Goal: Task Accomplishment & Management: Manage account settings

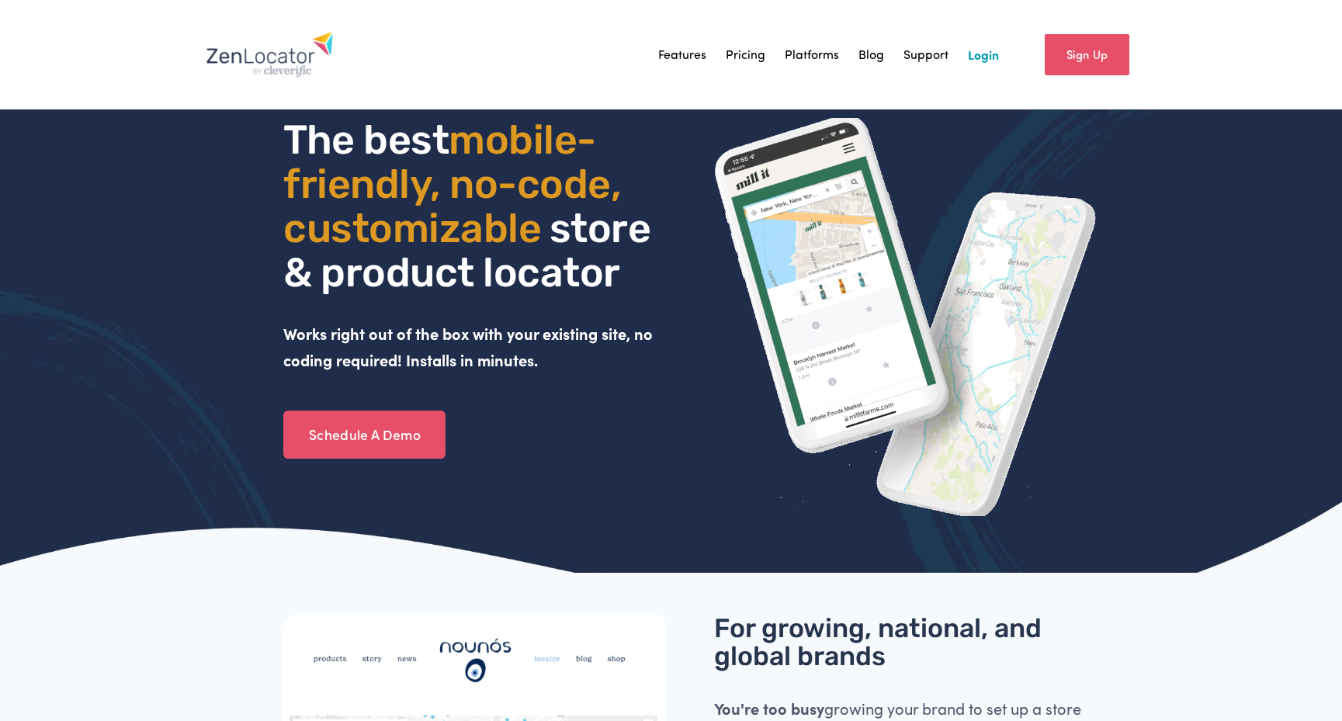
click at [982, 57] on link "Login" at bounding box center [983, 54] width 31 height 23
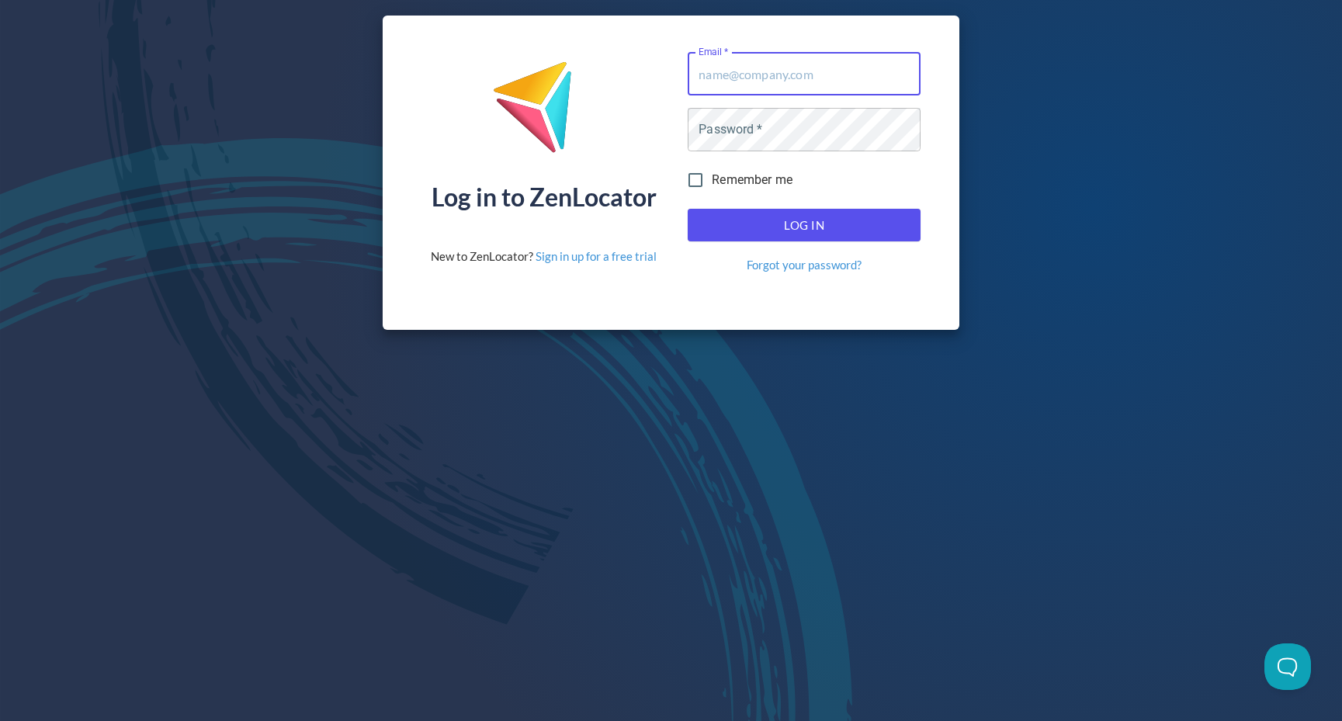
type input "[EMAIL_ADDRESS][DOMAIN_NAME]"
click at [804, 225] on button "Log In" at bounding box center [804, 225] width 233 height 33
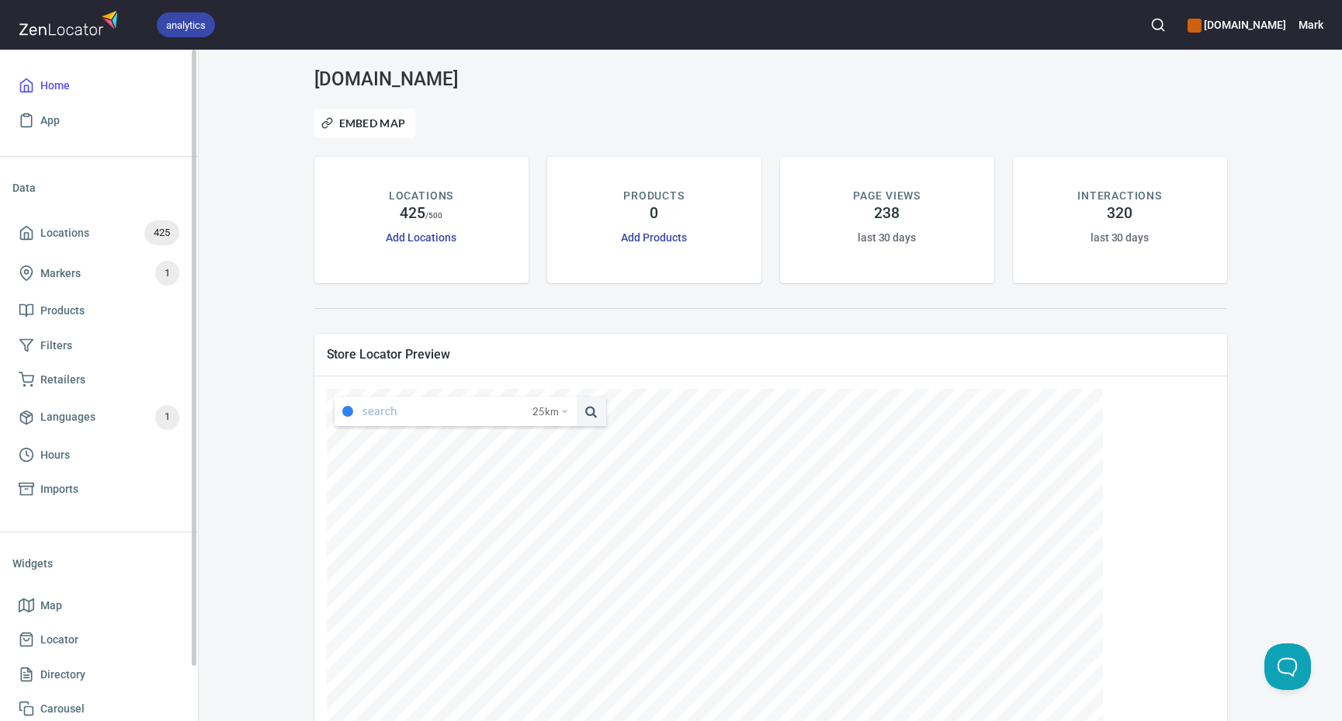
type input "Guestling Wood, Guestling, [GEOGRAPHIC_DATA], [GEOGRAPHIC_DATA]"
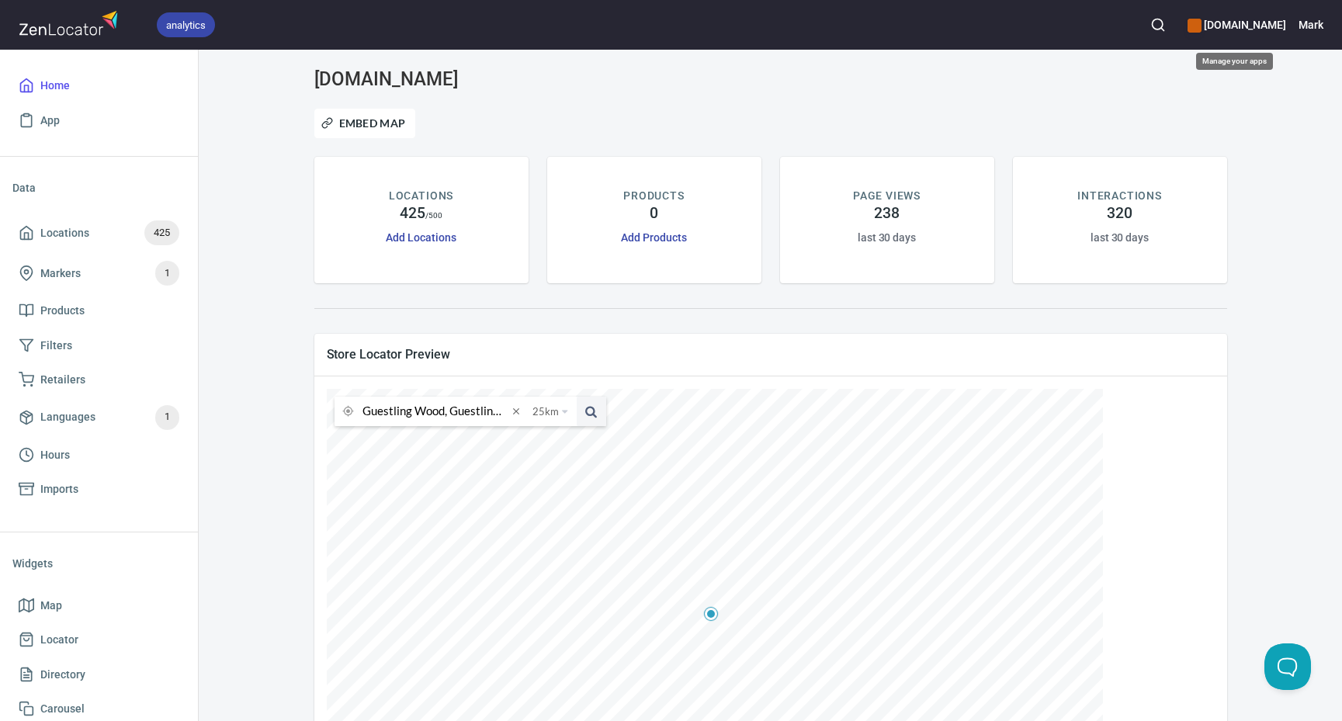
click at [1259, 29] on h6 "[DOMAIN_NAME]" at bounding box center [1236, 24] width 99 height 17
click at [1310, 27] on div at bounding box center [671, 360] width 1342 height 721
click at [1310, 27] on h6 "Mark" at bounding box center [1310, 24] width 25 height 17
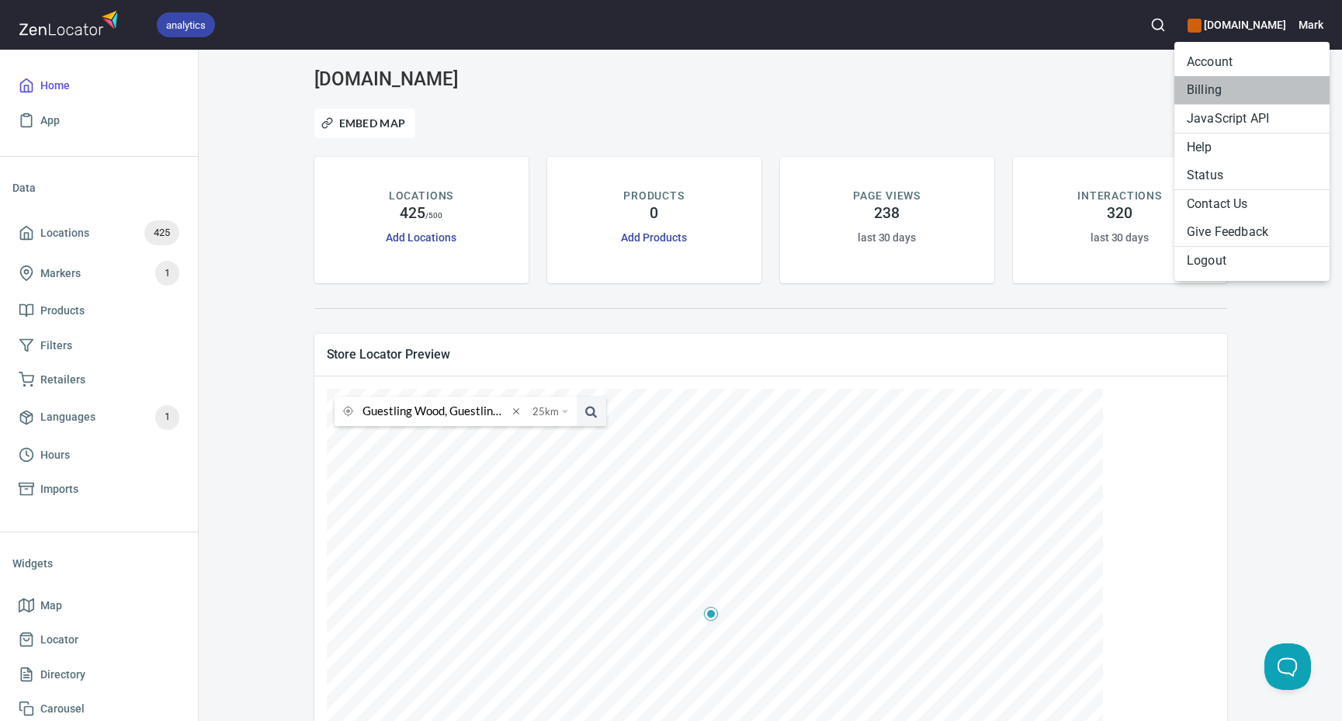
click at [1232, 89] on li "Billing" at bounding box center [1251, 90] width 155 height 28
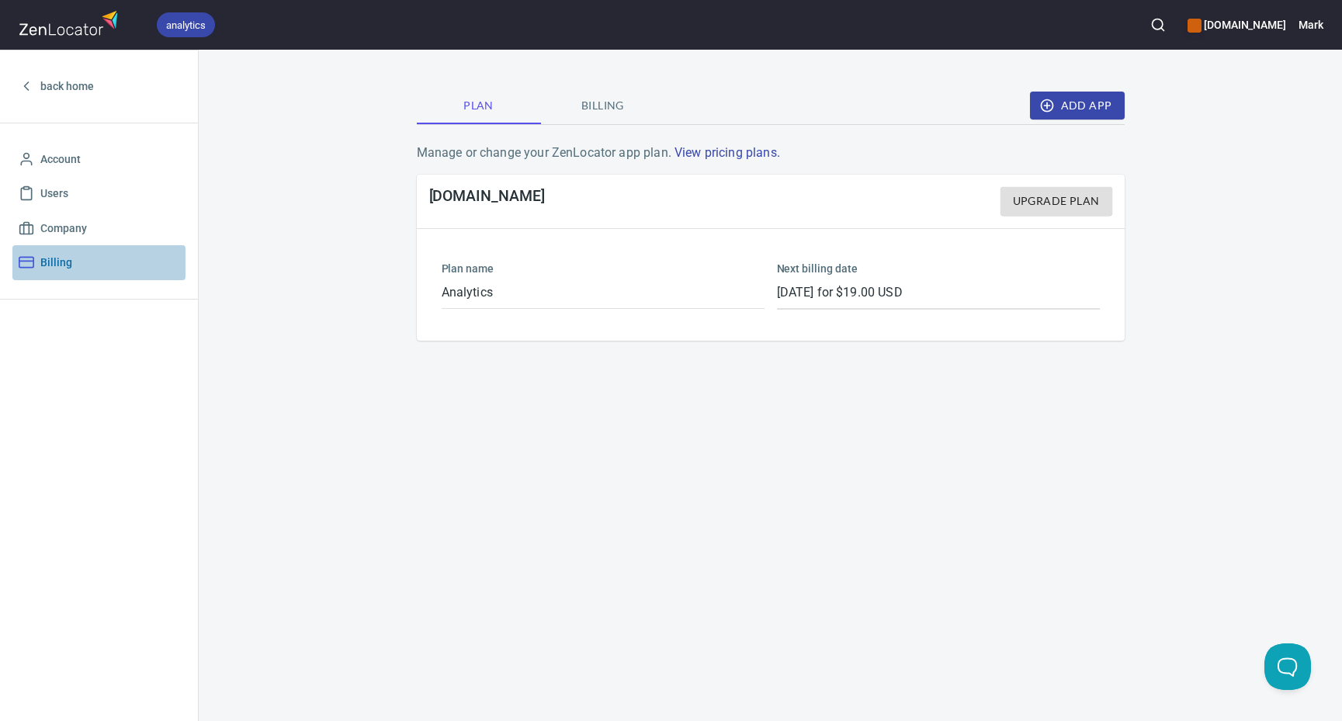
click at [48, 264] on span "Billing" at bounding box center [56, 262] width 32 height 19
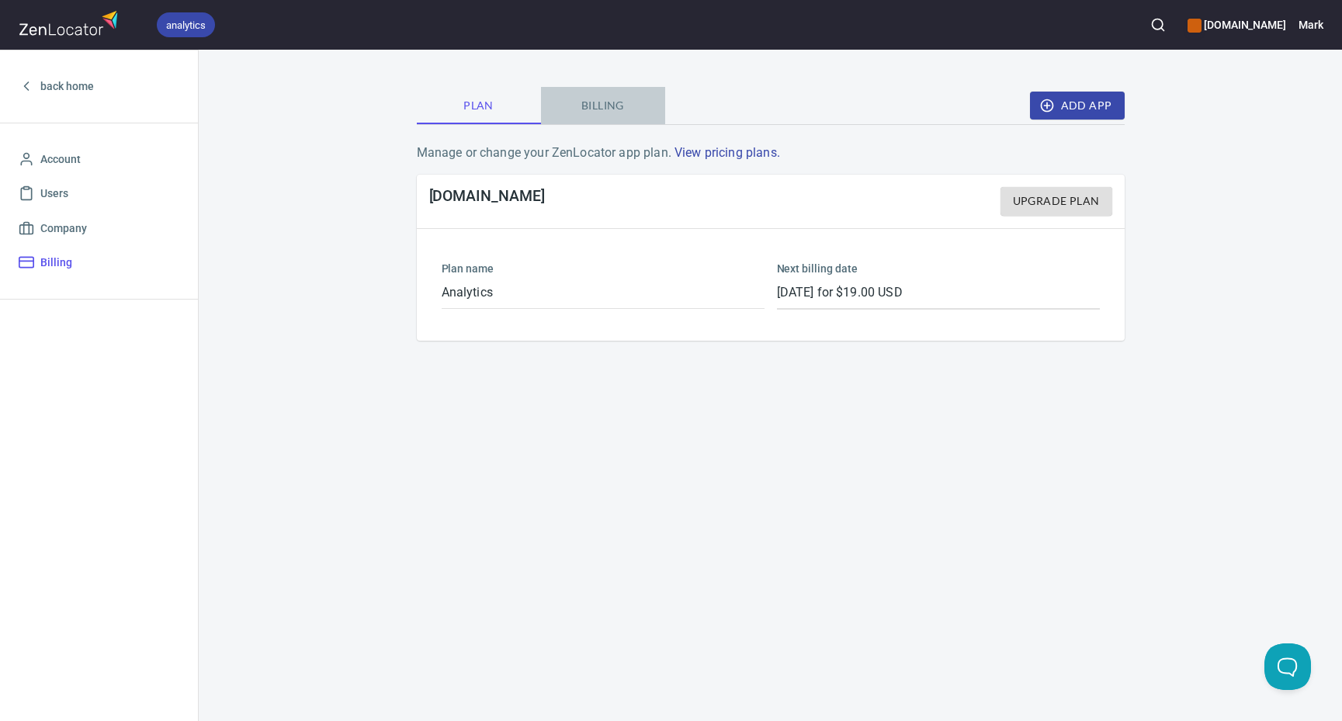
click at [578, 95] on button "Billing" at bounding box center [603, 105] width 124 height 37
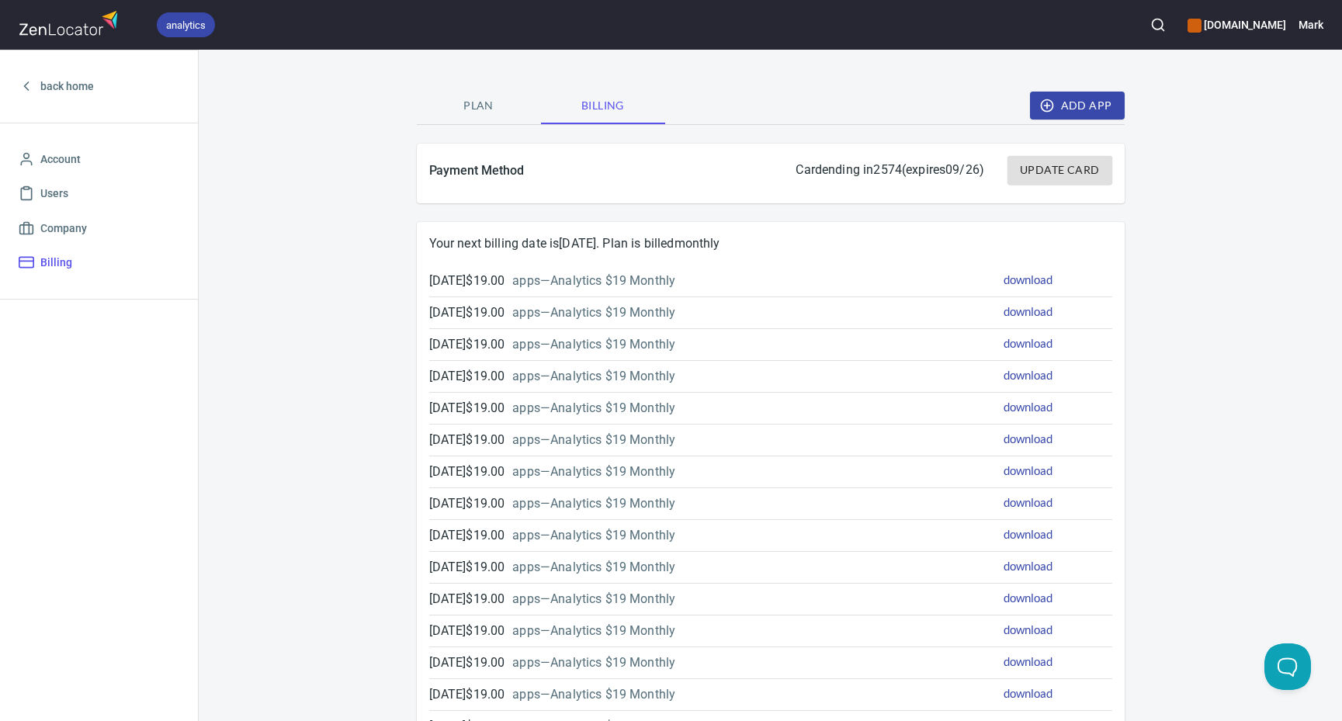
click at [1040, 159] on button "Update Card" at bounding box center [1059, 170] width 104 height 29
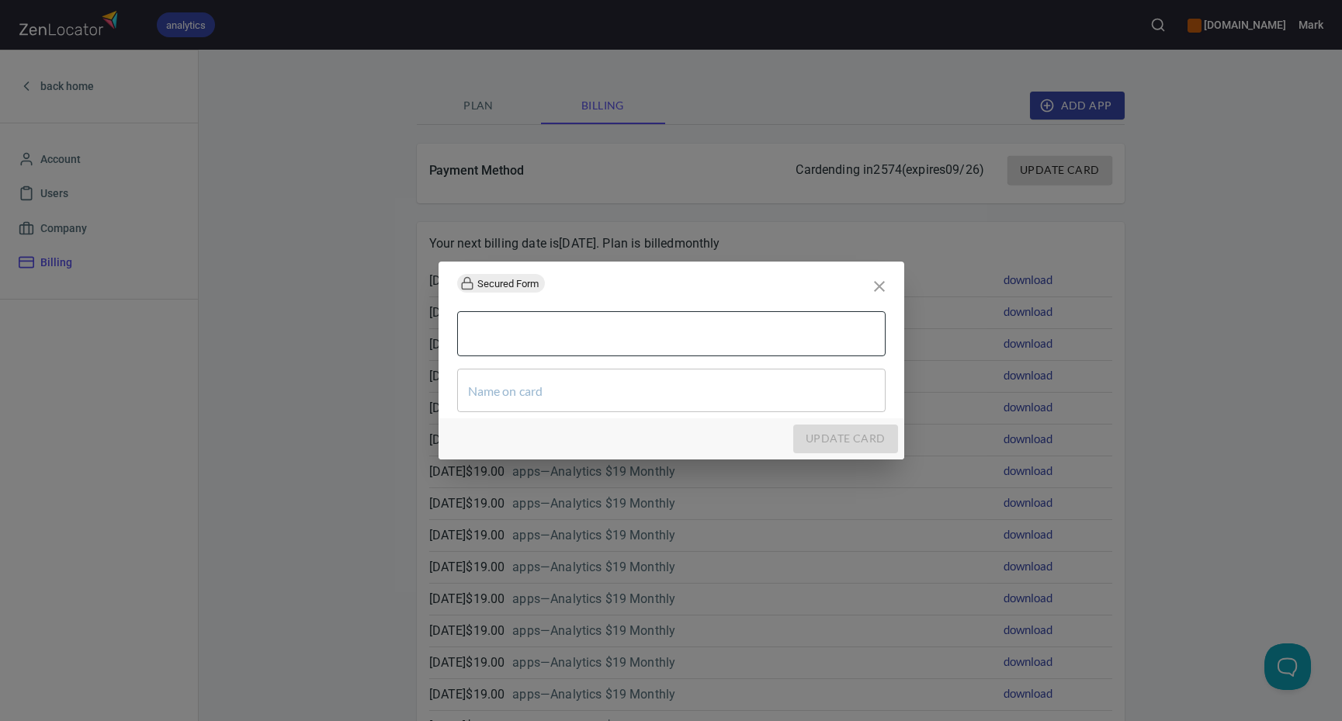
click at [712, 324] on div at bounding box center [671, 333] width 428 height 45
click at [555, 389] on input "text" at bounding box center [671, 390] width 428 height 43
click at [790, 308] on div at bounding box center [671, 334] width 453 height 70
click at [784, 324] on div at bounding box center [671, 333] width 428 height 45
click at [761, 299] on div "Secured Form" at bounding box center [671, 283] width 466 height 43
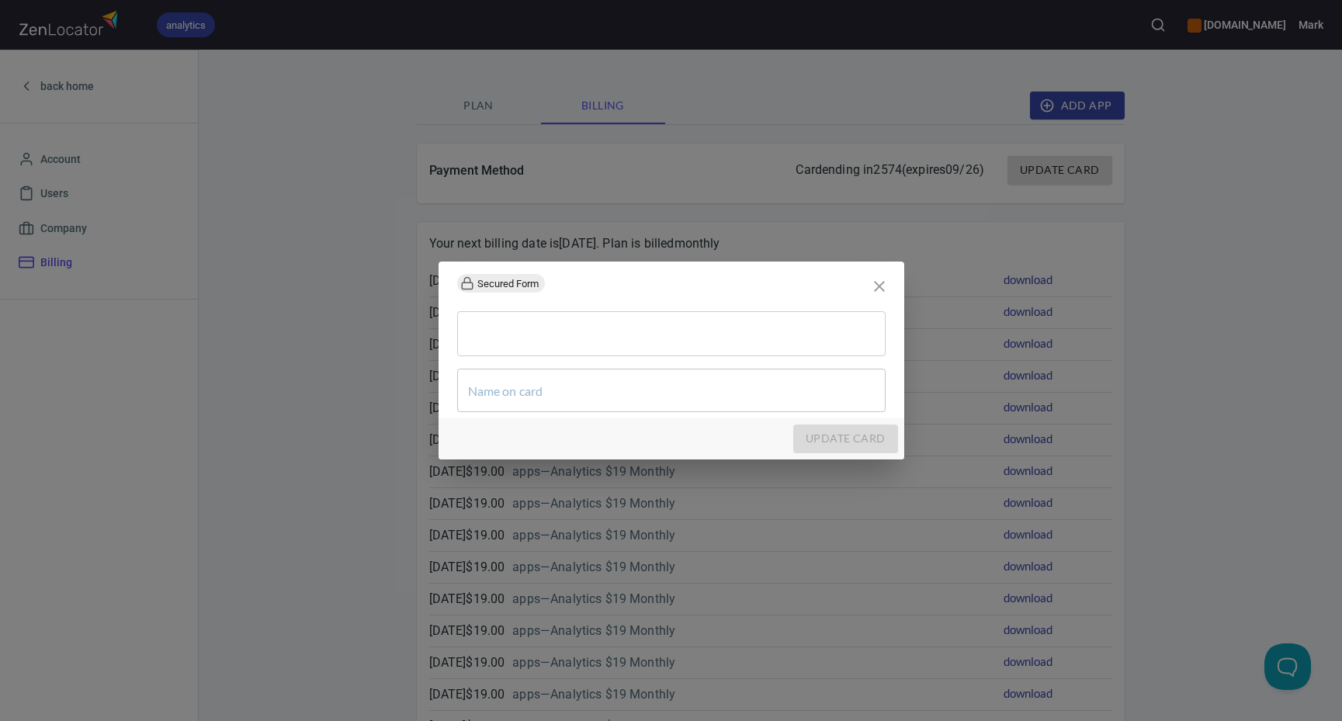
click at [759, 289] on div "Secured Form" at bounding box center [671, 283] width 466 height 43
click at [580, 387] on input "text" at bounding box center [671, 390] width 428 height 43
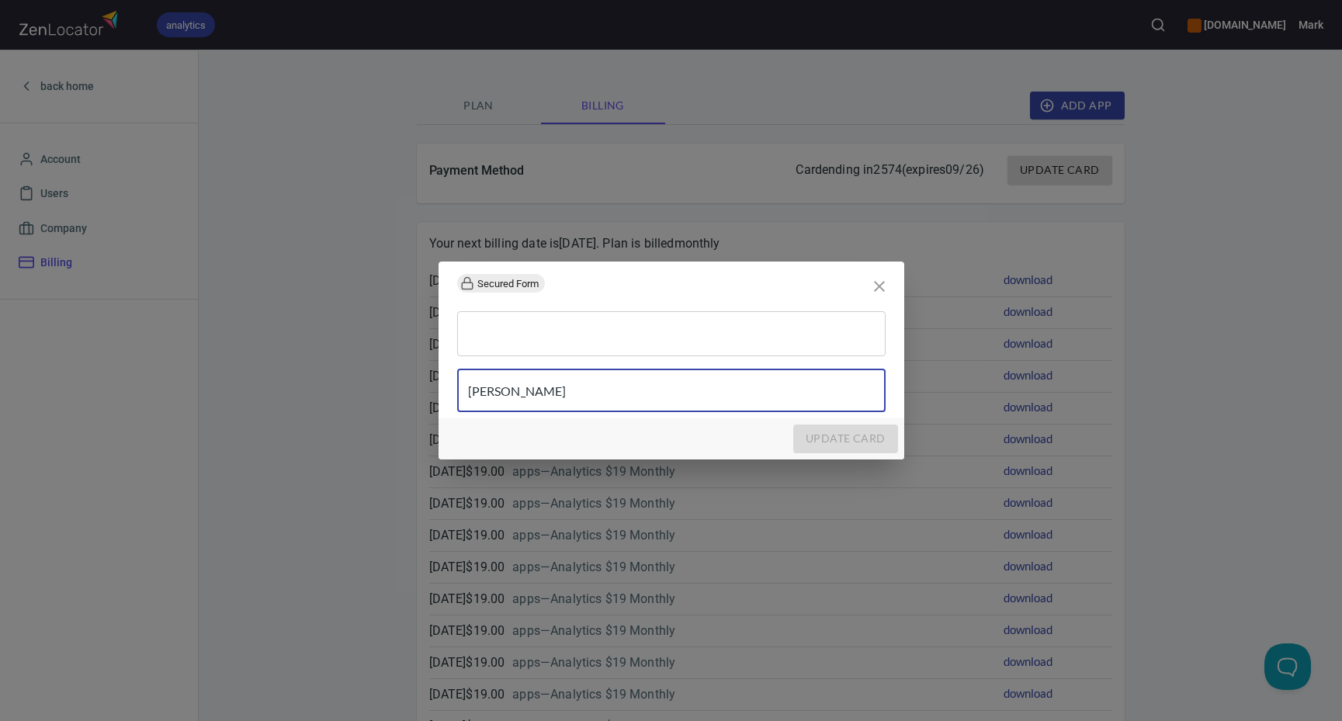
click at [643, 400] on input "[PERSON_NAME]" at bounding box center [671, 390] width 428 height 43
type input "[PERSON_NAME]"
click at [861, 347] on div at bounding box center [671, 333] width 428 height 45
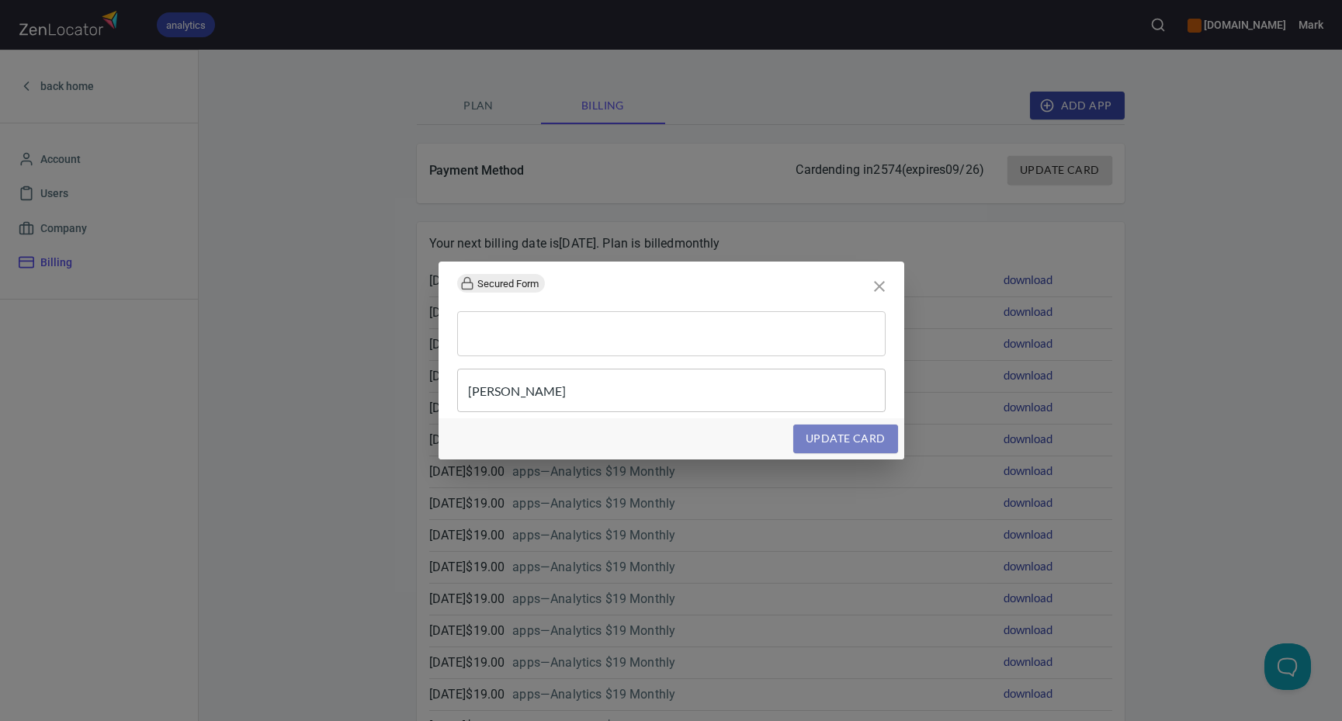
click at [866, 449] on button "update card" at bounding box center [845, 438] width 104 height 29
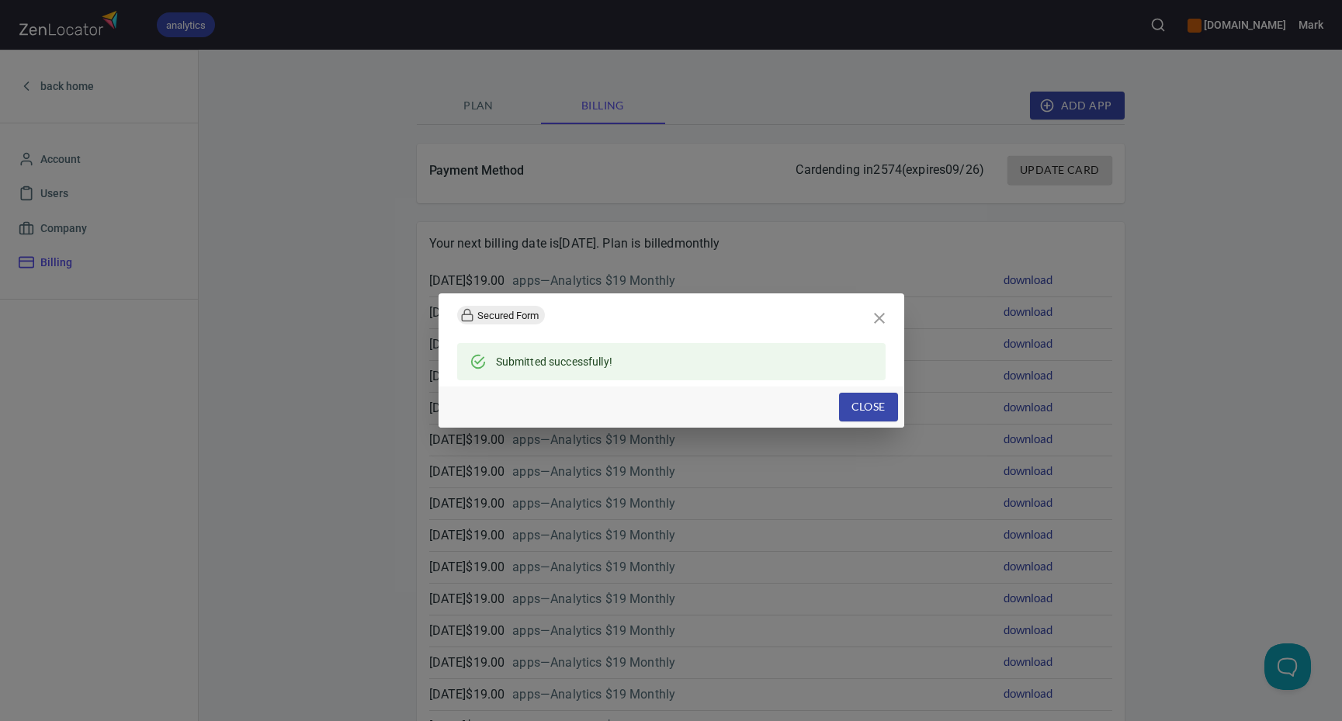
click at [869, 407] on span "Close" at bounding box center [868, 406] width 34 height 19
